Goal: Find specific page/section: Find specific page/section

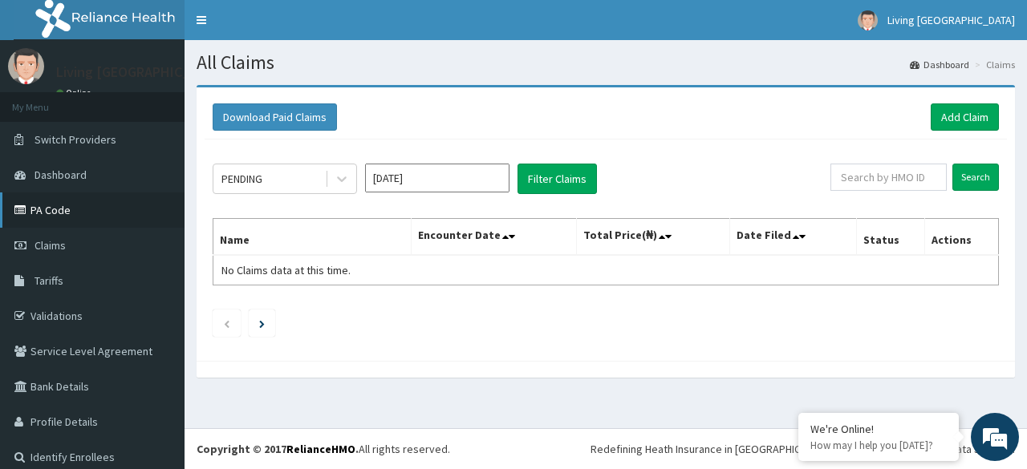
click at [58, 213] on link "PA Code" at bounding box center [92, 210] width 185 height 35
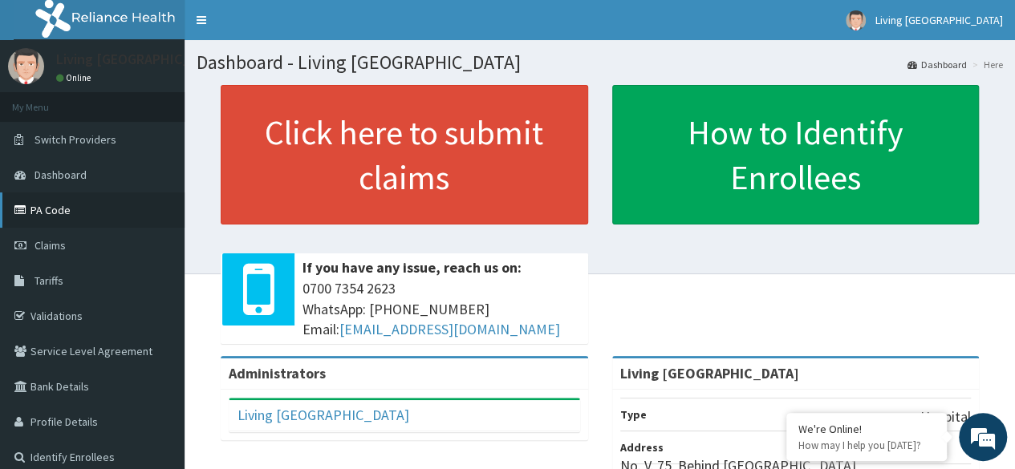
click at [63, 211] on link "PA Code" at bounding box center [92, 210] width 185 height 35
